Goal: Task Accomplishment & Management: Use online tool/utility

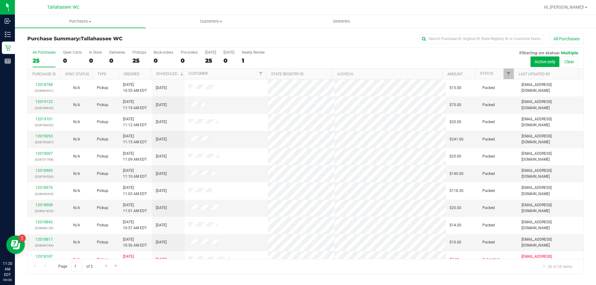
click at [47, 56] on label "All Purchases 25" at bounding box center [44, 58] width 23 height 17
click at [0, 0] on input "All Purchases 25" at bounding box center [0, 0] width 0 height 0
click at [91, 21] on span "Purchases" at bounding box center [80, 22] width 131 height 6
click at [53, 44] on li "Fulfillment" at bounding box center [80, 44] width 131 height 7
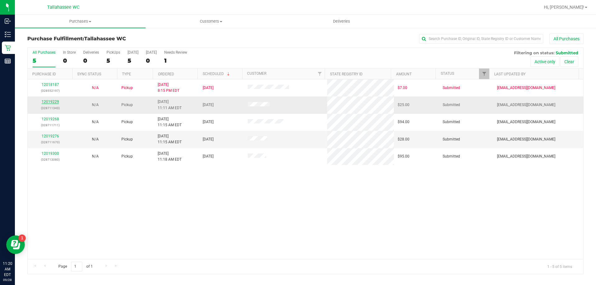
click at [54, 102] on link "12019229" at bounding box center [50, 102] width 17 height 4
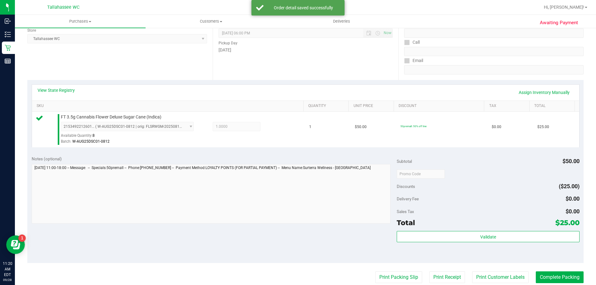
scroll to position [186, 0]
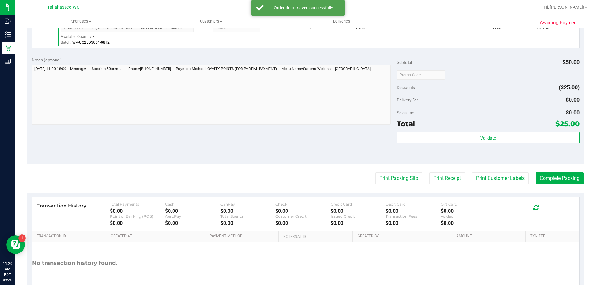
click at [454, 131] on div "Subtotal $50.00 Discounts ($25.00) Delivery Fee $0.00 Sales Tax $0.00 Total $25…" at bounding box center [488, 108] width 183 height 103
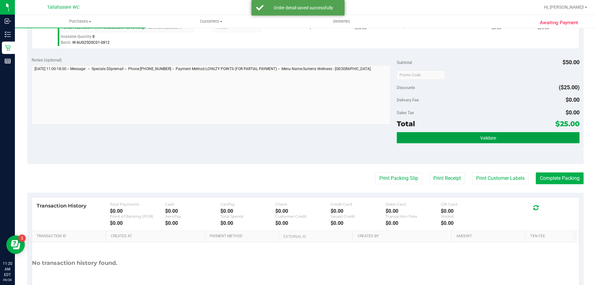
click at [454, 133] on button "Validate" at bounding box center [488, 137] width 183 height 11
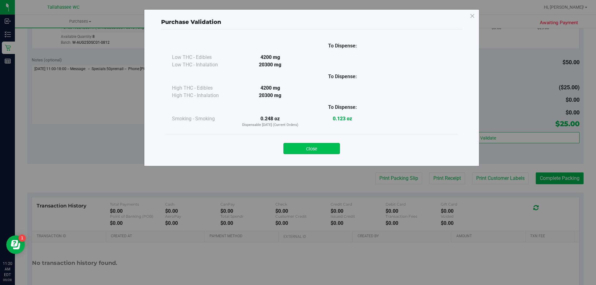
click at [319, 144] on button "Close" at bounding box center [312, 148] width 57 height 11
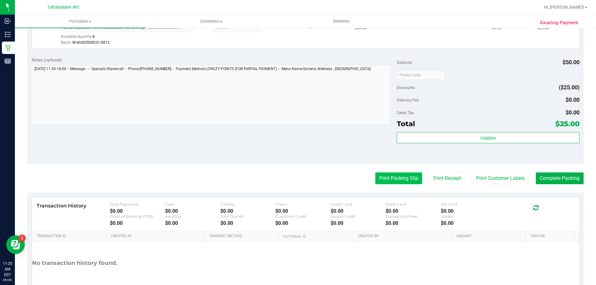
click at [386, 175] on button "Print Packing Slip" at bounding box center [399, 179] width 47 height 12
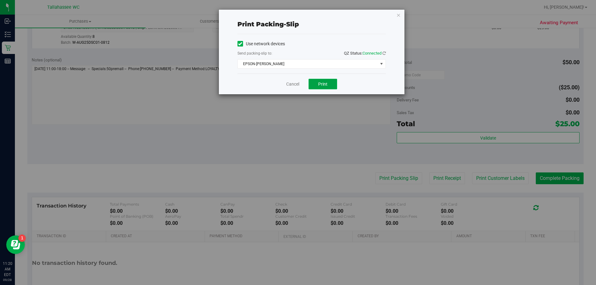
click at [326, 87] on button "Print" at bounding box center [323, 84] width 29 height 11
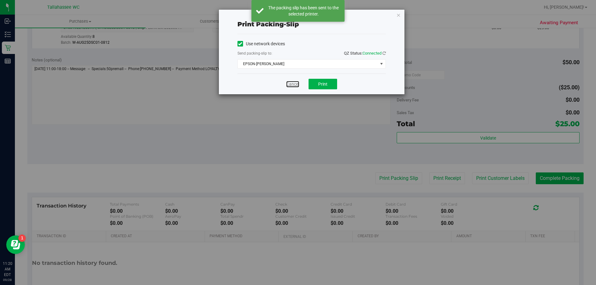
drag, startPoint x: 290, startPoint y: 84, endPoint x: 309, endPoint y: 93, distance: 21.1
click at [290, 84] on link "Cancel" at bounding box center [292, 84] width 13 height 7
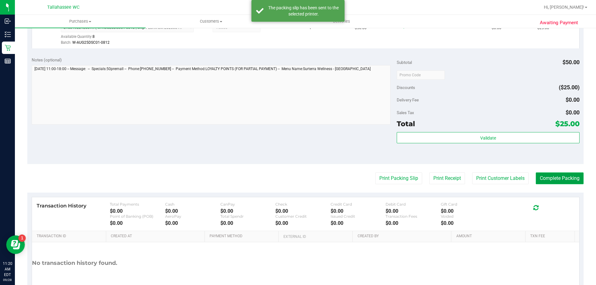
click at [541, 179] on button "Complete Packing" at bounding box center [560, 179] width 48 height 12
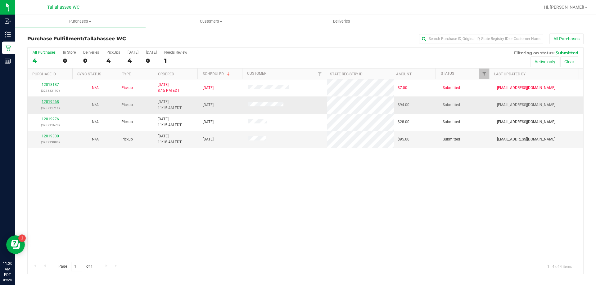
click at [48, 101] on link "12019268" at bounding box center [50, 102] width 17 height 4
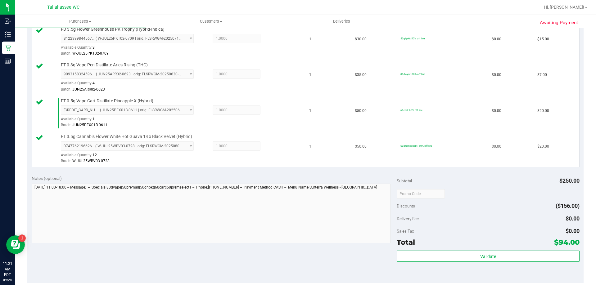
scroll to position [249, 0]
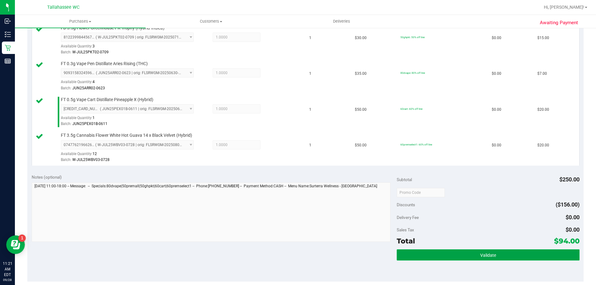
click at [441, 253] on button "Validate" at bounding box center [488, 255] width 183 height 11
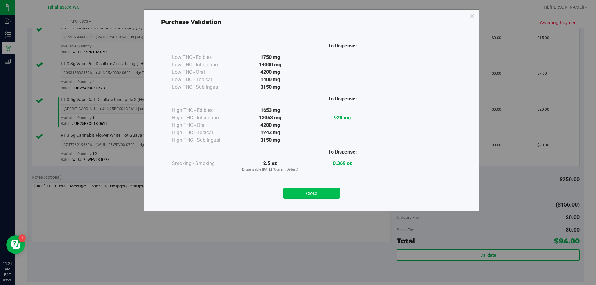
click at [305, 190] on button "Close" at bounding box center [312, 193] width 57 height 11
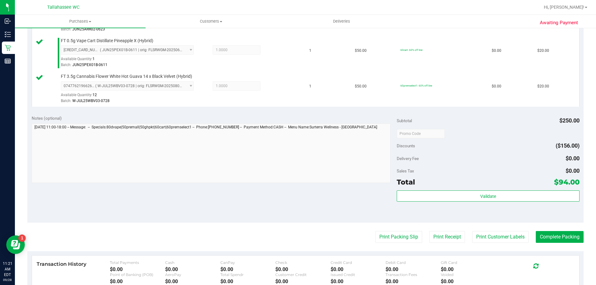
scroll to position [402, 0]
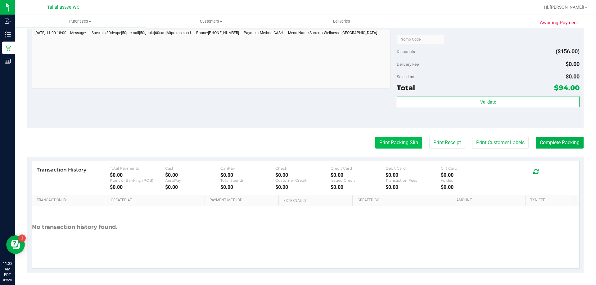
click at [390, 145] on button "Print Packing Slip" at bounding box center [399, 143] width 47 height 12
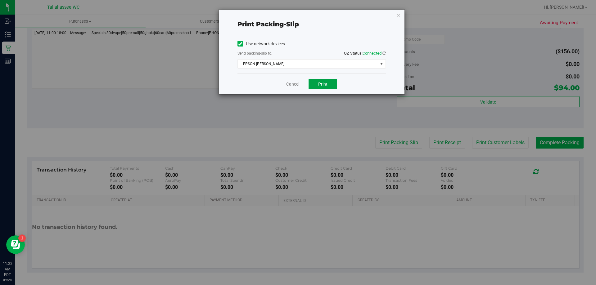
click at [324, 82] on span "Print" at bounding box center [322, 84] width 9 height 5
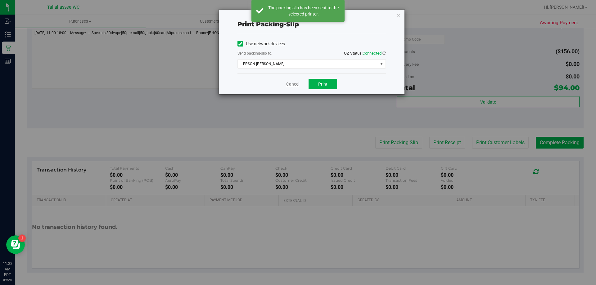
click at [290, 84] on link "Cancel" at bounding box center [292, 84] width 13 height 7
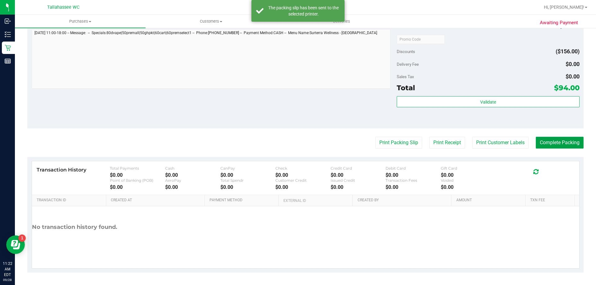
click at [564, 140] on button "Complete Packing" at bounding box center [560, 143] width 48 height 12
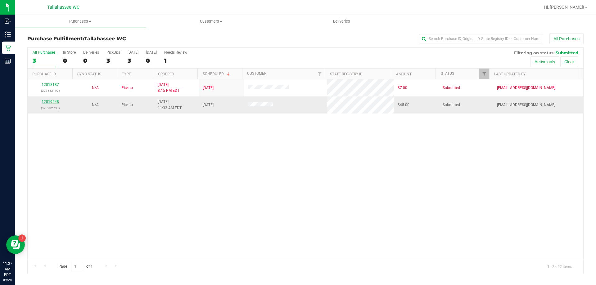
click at [50, 100] on link "12019448" at bounding box center [50, 102] width 17 height 4
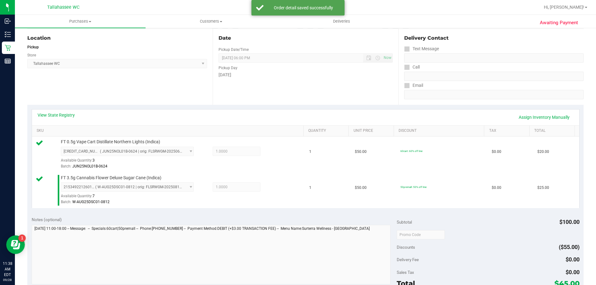
scroll to position [124, 0]
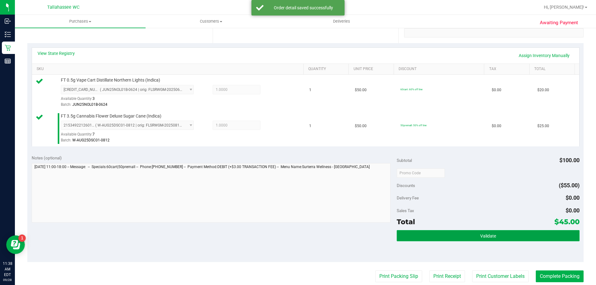
click at [433, 235] on button "Validate" at bounding box center [488, 236] width 183 height 11
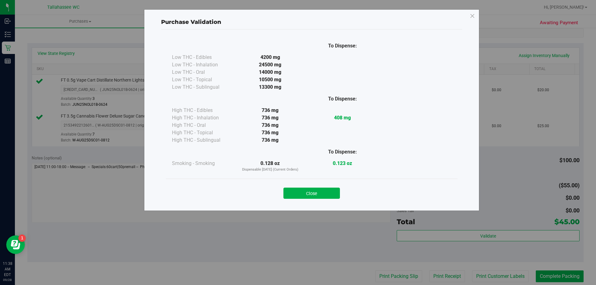
click at [327, 188] on div "Close" at bounding box center [312, 192] width 283 height 16
click at [328, 193] on button "Close" at bounding box center [312, 193] width 57 height 11
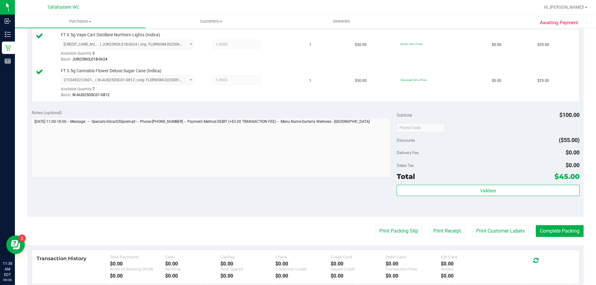
scroll to position [217, 0]
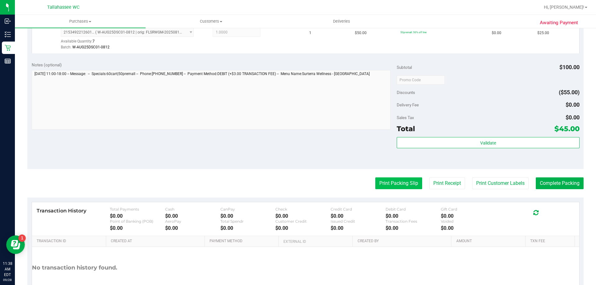
click at [393, 186] on button "Print Packing Slip" at bounding box center [399, 184] width 47 height 12
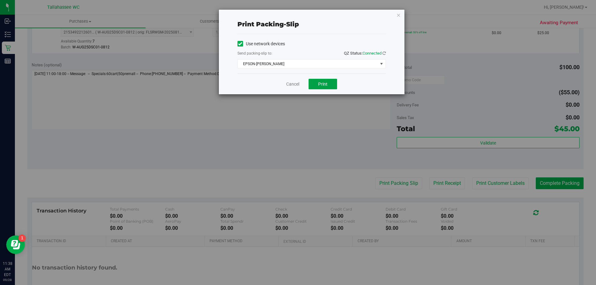
click at [316, 84] on button "Print" at bounding box center [323, 84] width 29 height 11
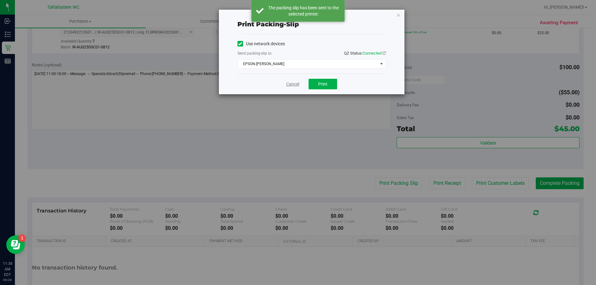
click at [290, 83] on link "Cancel" at bounding box center [292, 84] width 13 height 7
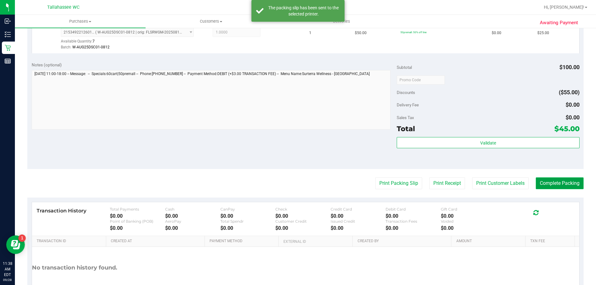
click at [539, 181] on button "Complete Packing" at bounding box center [560, 184] width 48 height 12
